Goal: Transaction & Acquisition: Purchase product/service

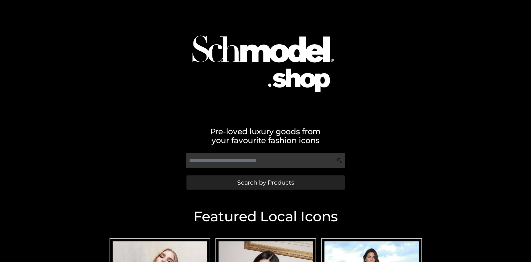
click at [265, 183] on span "Search by Products" at bounding box center [265, 183] width 57 height 6
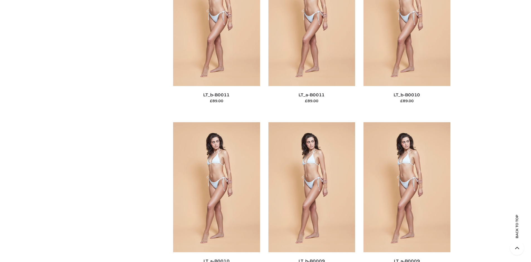
scroll to position [84, 0]
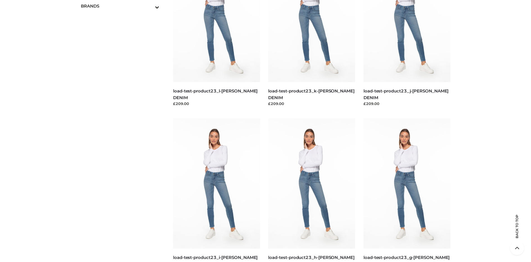
click at [149, 6] on icon "Toggle Submenu" at bounding box center [128, 7] width 62 height 6
click at [123, 30] on span "PARKERSMITH" at bounding box center [122, 30] width 73 height 6
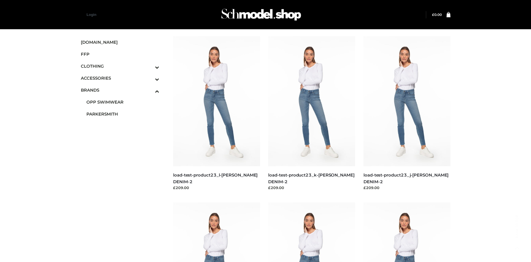
scroll to position [262, 0]
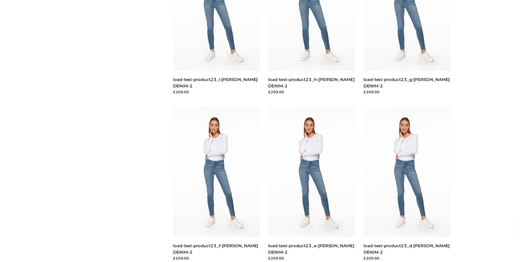
click at [216, 184] on img at bounding box center [216, 172] width 87 height 130
click at [312, 184] on img at bounding box center [311, 172] width 87 height 130
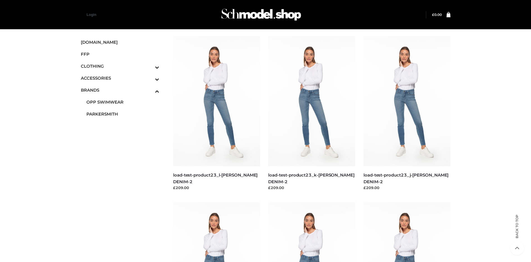
click at [149, 66] on icon "Toggle Submenu" at bounding box center [128, 67] width 62 height 6
click at [123, 90] on span "TOPS" at bounding box center [122, 90] width 73 height 6
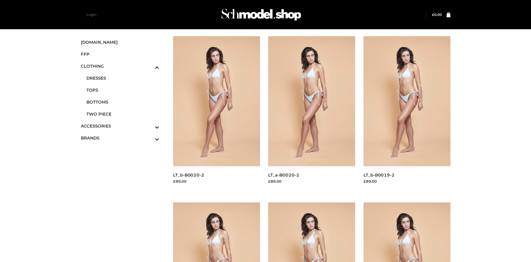
click at [407, 114] on img at bounding box center [406, 101] width 87 height 130
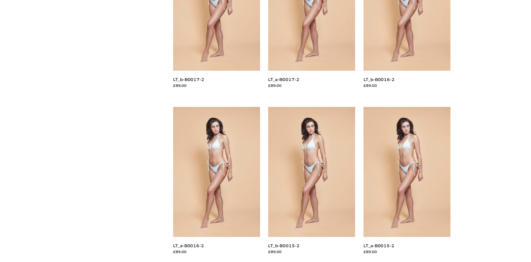
click at [312, 184] on img at bounding box center [311, 172] width 87 height 130
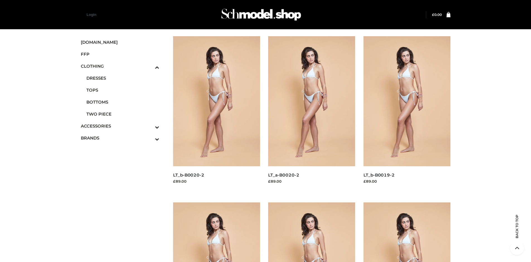
click at [149, 126] on icon "Toggle Submenu" at bounding box center [128, 127] width 62 height 6
click at [123, 98] on span "BAGS" at bounding box center [122, 101] width 73 height 6
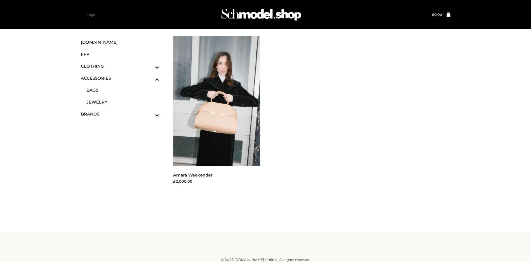
click at [120, 54] on span "FFP" at bounding box center [120, 54] width 79 height 6
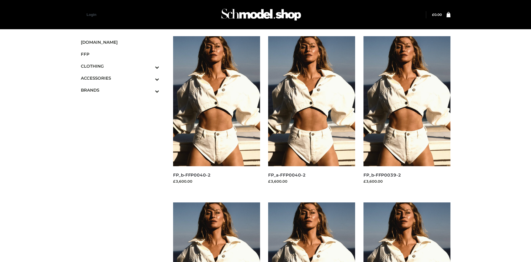
scroll to position [429, 0]
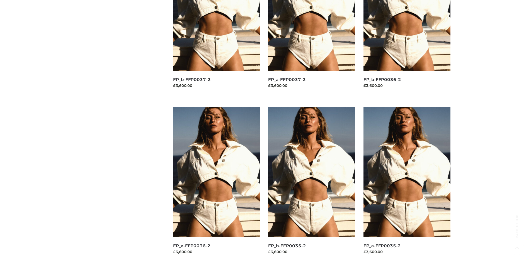
click at [407, 184] on img at bounding box center [406, 172] width 87 height 130
click at [312, 184] on img at bounding box center [311, 172] width 87 height 130
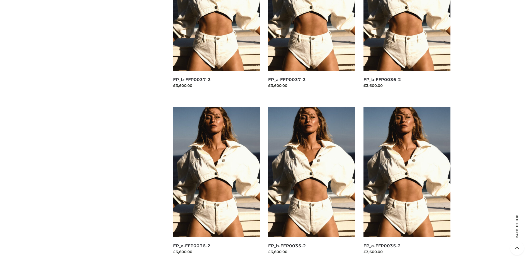
scroll to position [262, 0]
click at [312, 184] on img at bounding box center [311, 172] width 87 height 130
